Goal: Check status: Check status

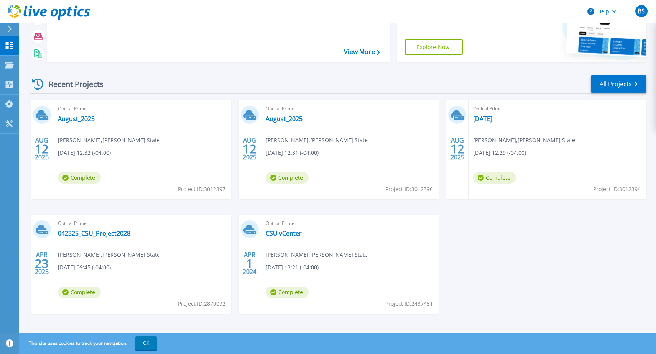
scroll to position [71, 0]
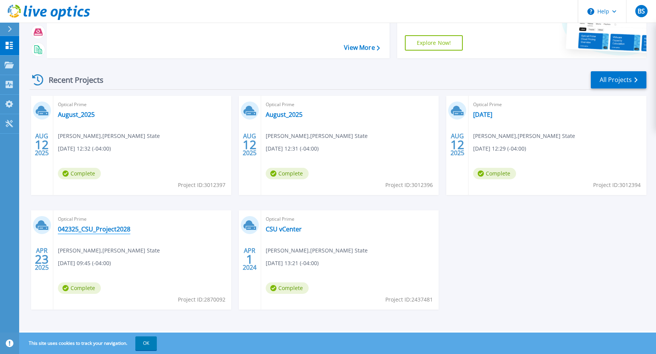
click at [99, 230] on link "042325_CSU_Project2028" at bounding box center [94, 230] width 72 height 8
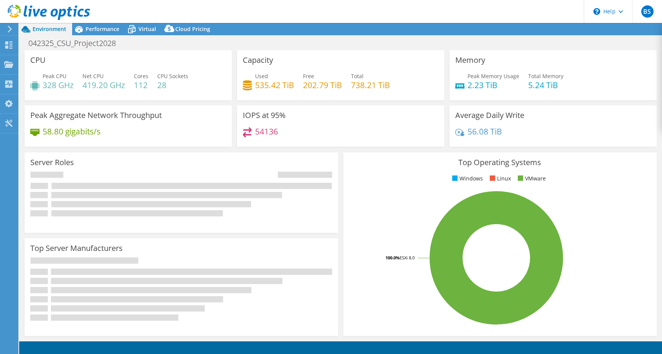
select select "USEast"
select select "USD"
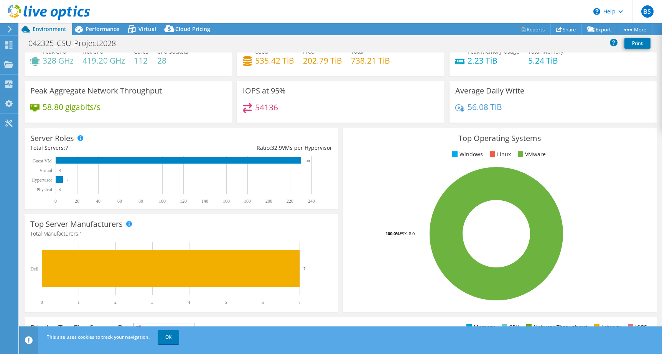
scroll to position [28, 0]
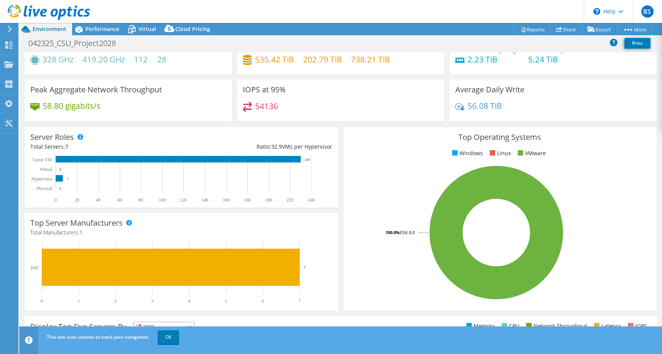
click at [64, 181] on rect at bounding box center [177, 179] width 295 height 48
click at [10, 30] on icon at bounding box center [10, 29] width 6 height 7
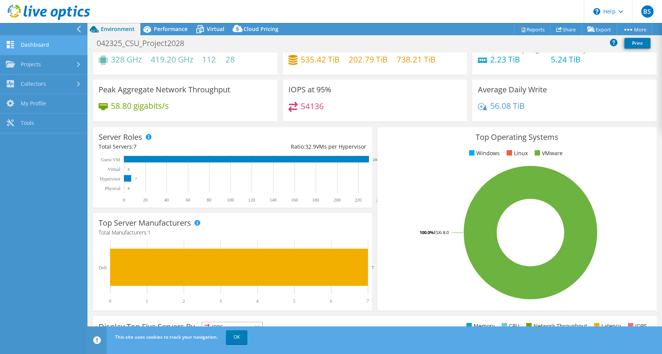
click at [22, 46] on link "Dashboard" at bounding box center [43, 46] width 87 height 20
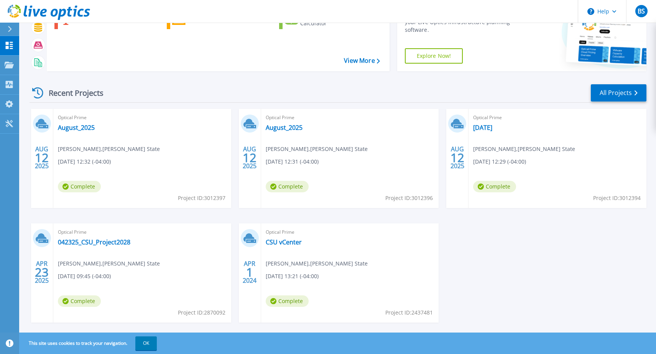
scroll to position [71, 0]
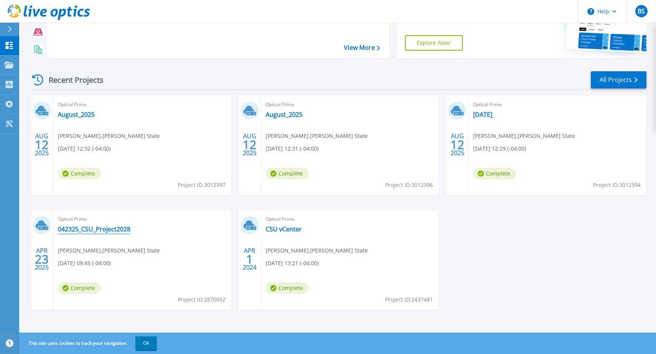
click at [97, 229] on link "042325_CSU_Project2028" at bounding box center [94, 230] width 72 height 8
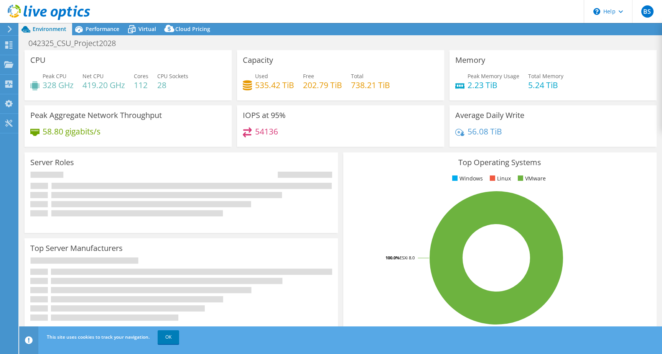
select select "USEast"
select select "USD"
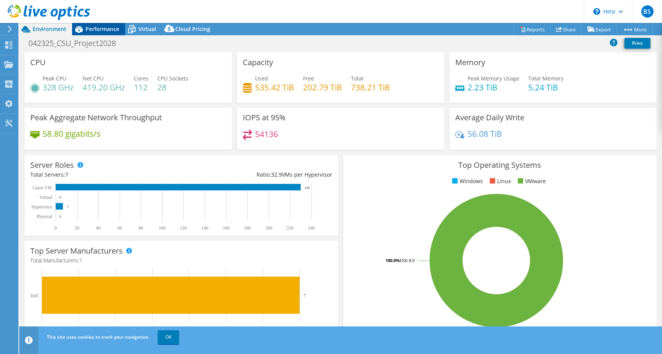
click at [96, 32] on span "Performance" at bounding box center [103, 28] width 34 height 7
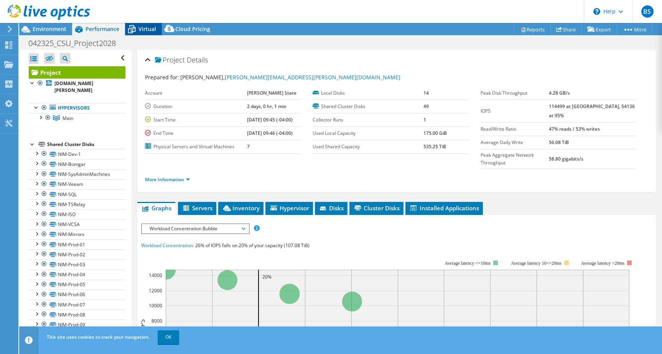
click at [150, 28] on span "Virtual" at bounding box center [147, 28] width 18 height 7
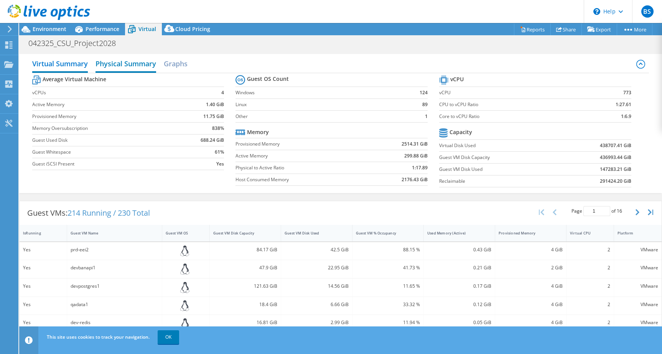
click at [125, 66] on h2 "Physical Summary" at bounding box center [126, 64] width 61 height 17
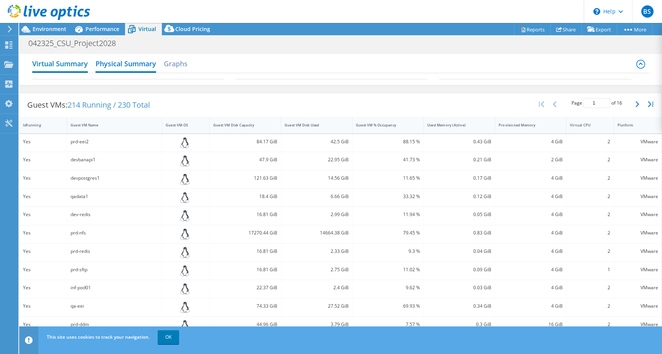
click at [76, 66] on h2 "Virtual Summary" at bounding box center [60, 64] width 56 height 17
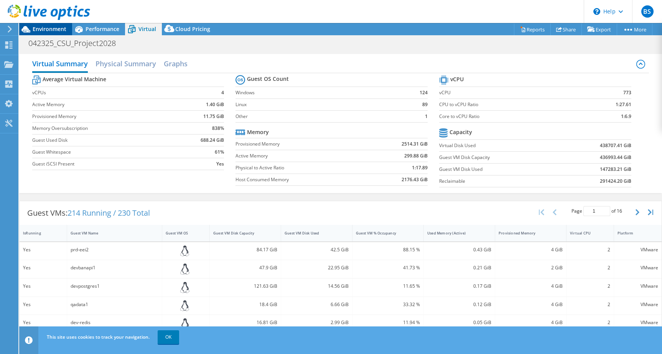
click at [45, 28] on span "Environment" at bounding box center [50, 28] width 34 height 7
